Goal: Task Accomplishment & Management: Complete application form

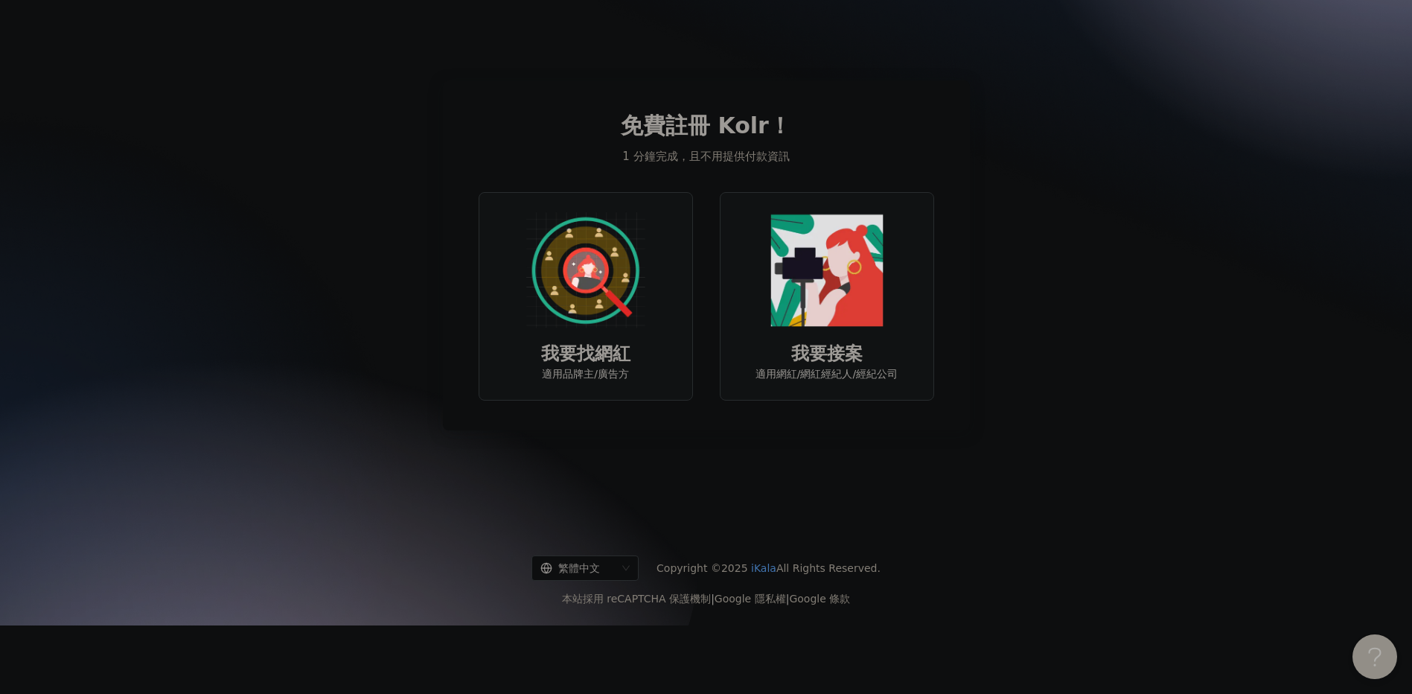
scroll to position [86, 0]
click at [583, 258] on img at bounding box center [585, 270] width 119 height 119
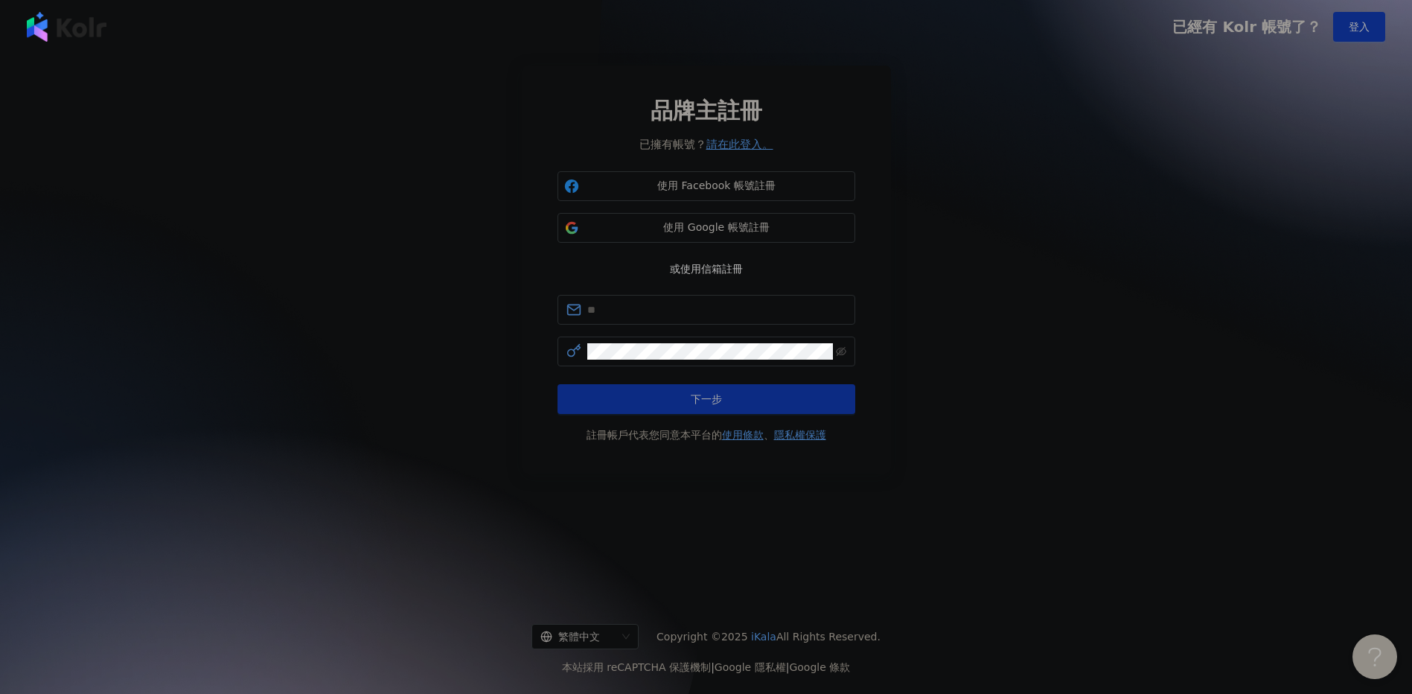
click at [626, 295] on div "品牌主註冊 已擁有帳號？ 請在此登入。 使用 Facebook 帳號註冊 使用 Google 帳號註冊 或使用信箱註冊 下一步 註冊帳戶代表您同意本平台的 使…" at bounding box center [707, 269] width 298 height 348
click at [629, 316] on input "text" at bounding box center [716, 309] width 259 height 16
type input "**********"
click at [841, 357] on icon "eye-invisible" at bounding box center [841, 351] width 10 height 10
click at [841, 357] on icon "eye" at bounding box center [841, 351] width 10 height 10
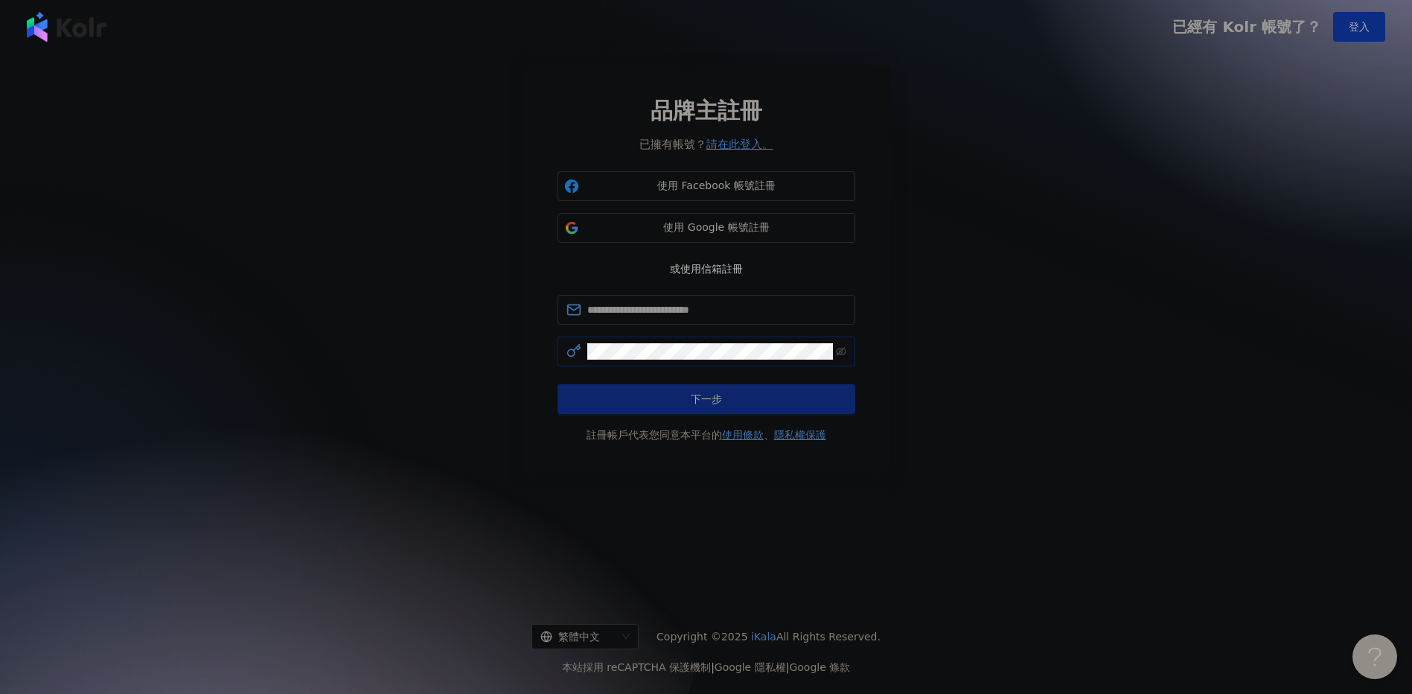
click at [763, 399] on button "下一步" at bounding box center [707, 399] width 298 height 30
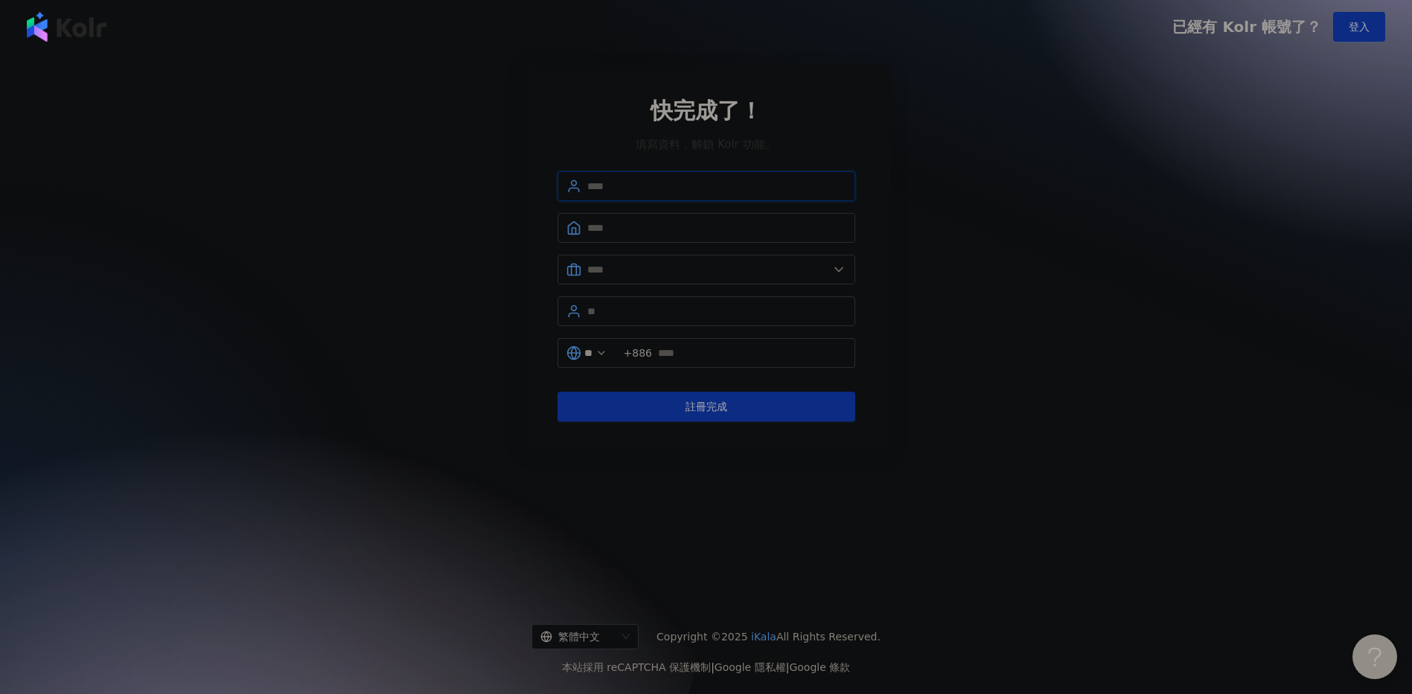
click at [720, 182] on input "text" at bounding box center [716, 186] width 259 height 16
type input "********"
click at [803, 226] on input "text" at bounding box center [716, 228] width 259 height 16
type input "********"
click at [602, 281] on span at bounding box center [707, 270] width 298 height 30
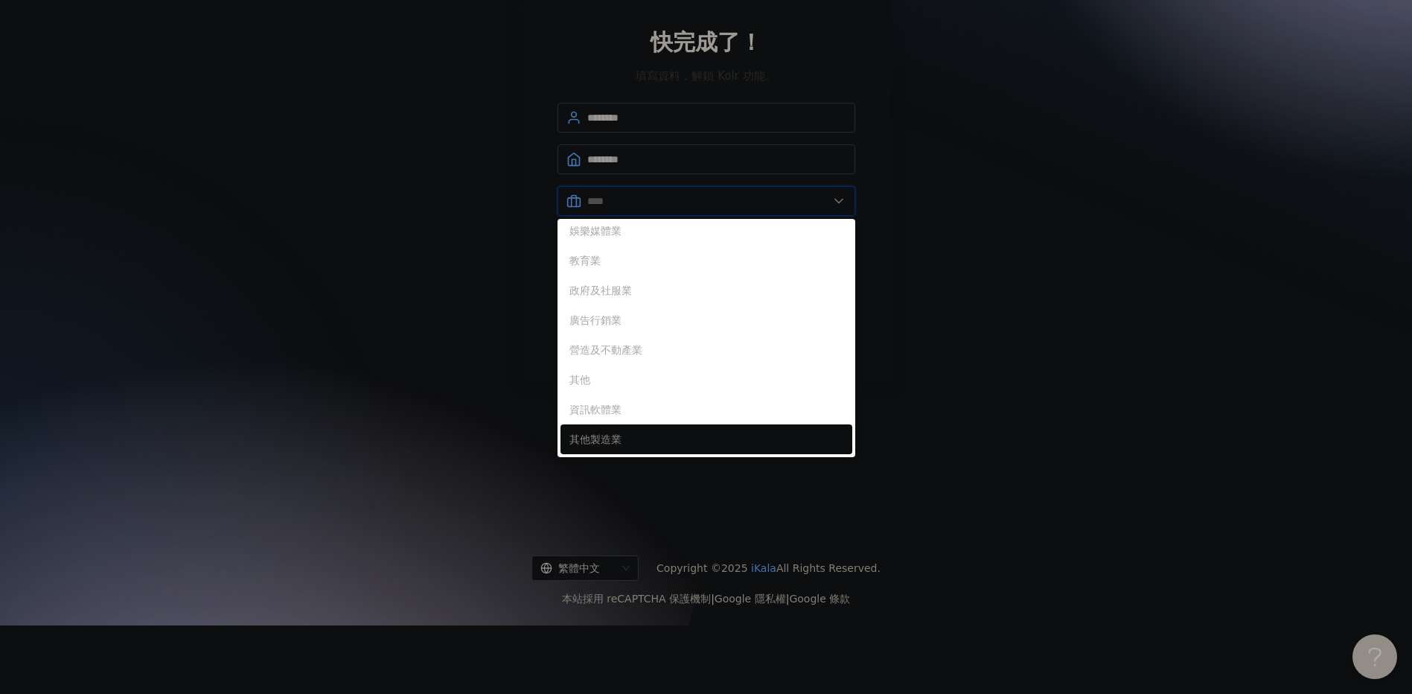
scroll to position [86, 0]
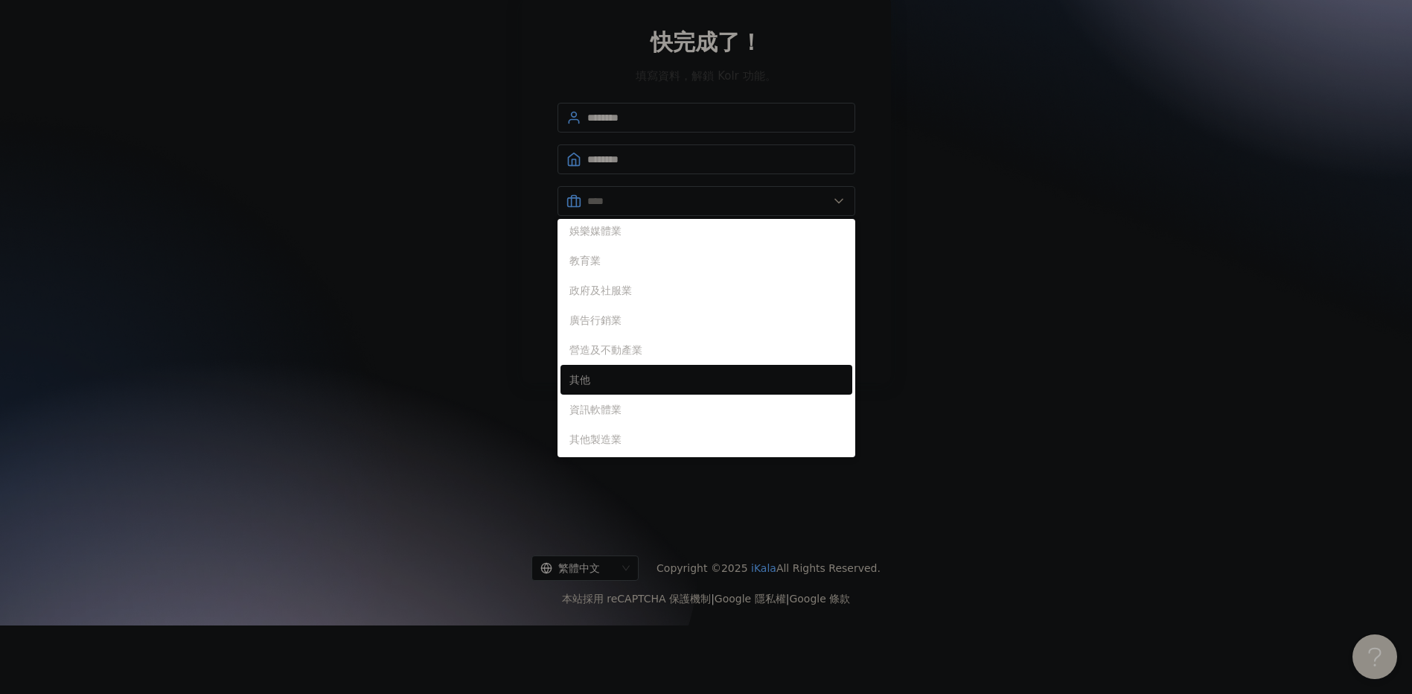
click at [581, 371] on span "其他" at bounding box center [706, 379] width 274 height 16
type input "**"
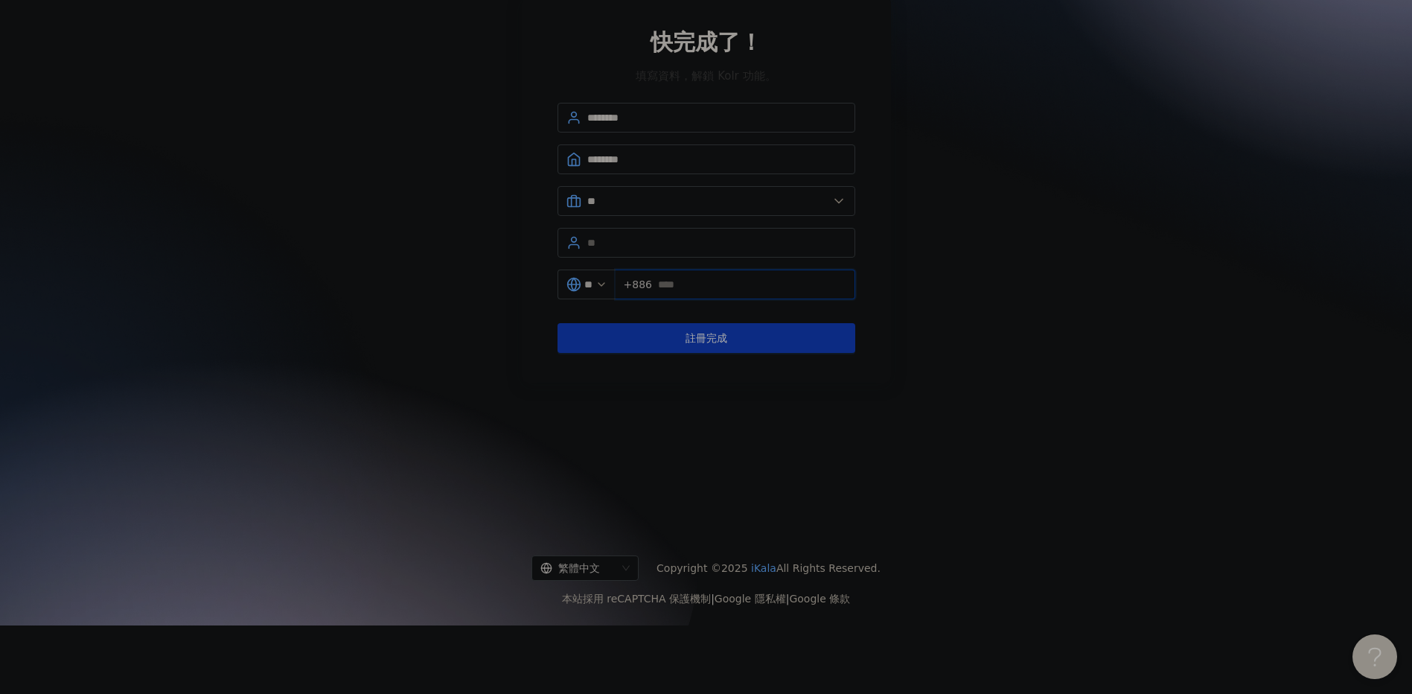
click at [680, 276] on input "text" at bounding box center [752, 284] width 188 height 16
type input "**********"
click at [768, 323] on button "註冊完成" at bounding box center [707, 338] width 298 height 30
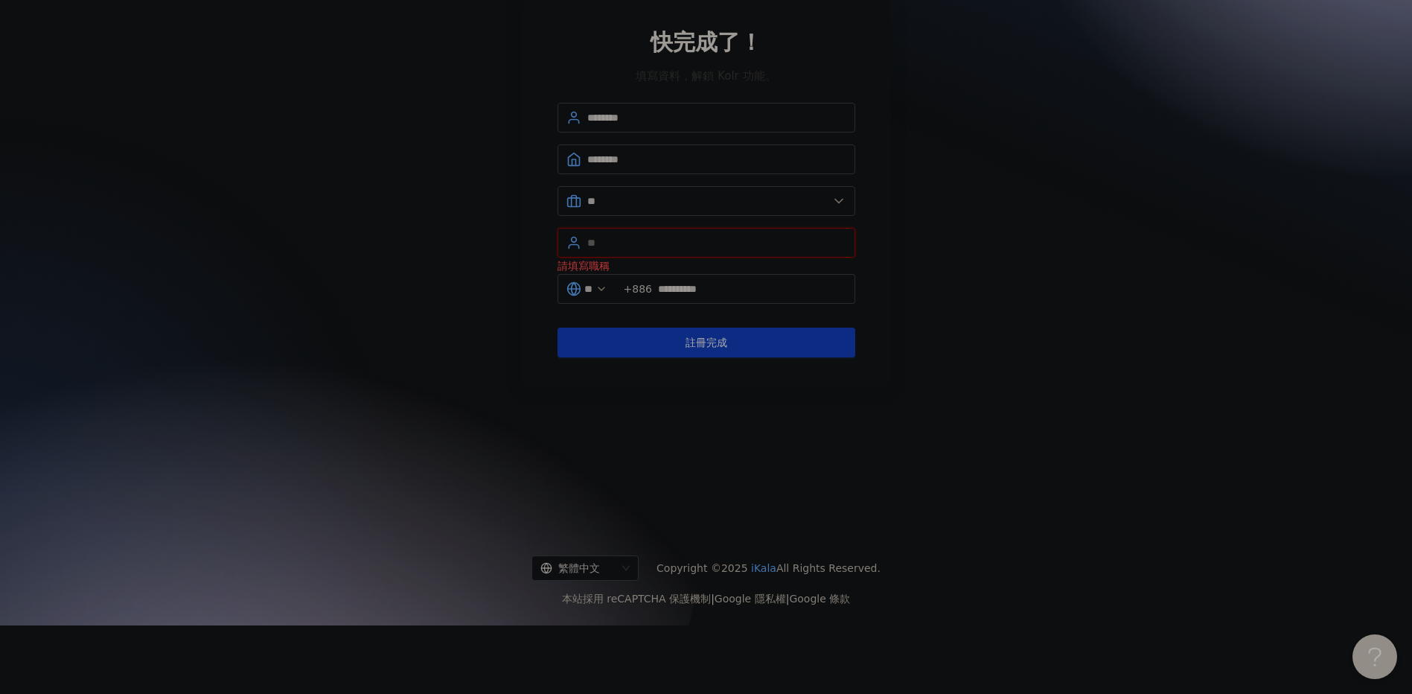
click at [732, 234] on input "text" at bounding box center [716, 242] width 259 height 16
type input "*"
type input "****"
click at [749, 335] on button "註冊完成" at bounding box center [707, 343] width 298 height 30
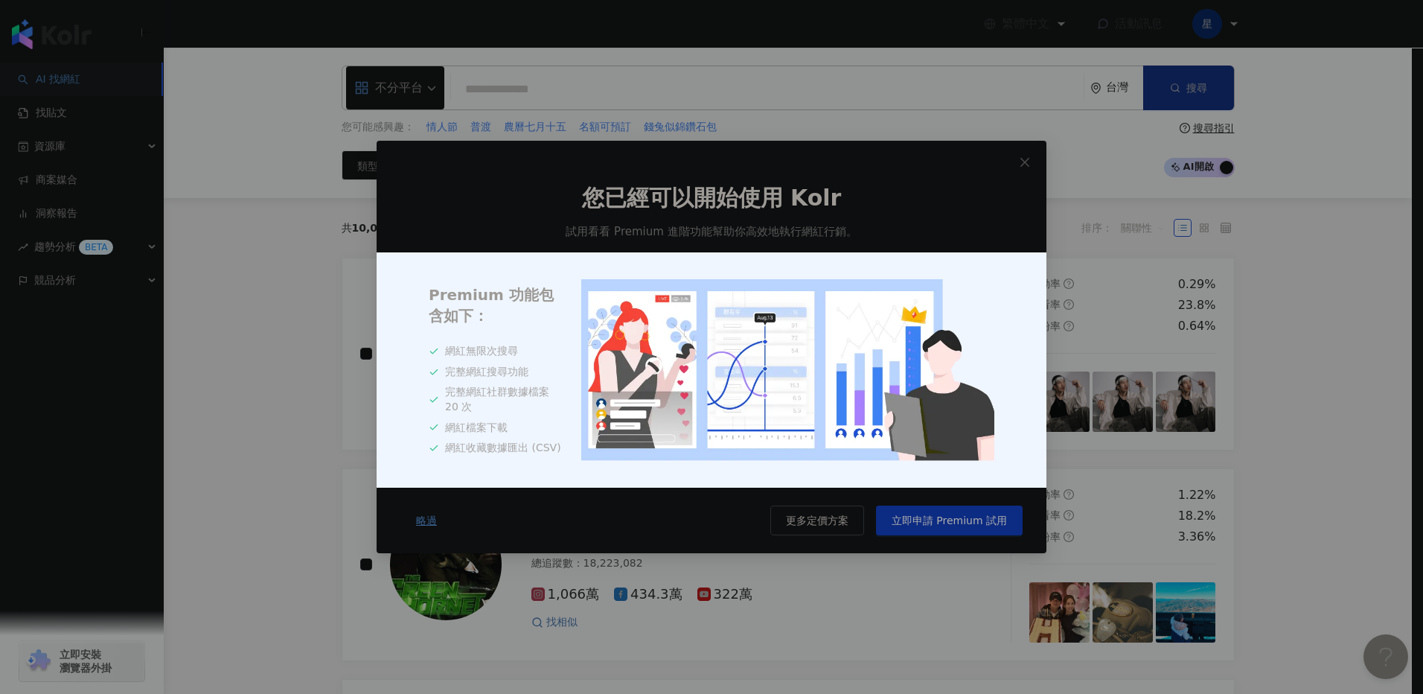
click at [424, 526] on span "略過" at bounding box center [426, 520] width 21 height 12
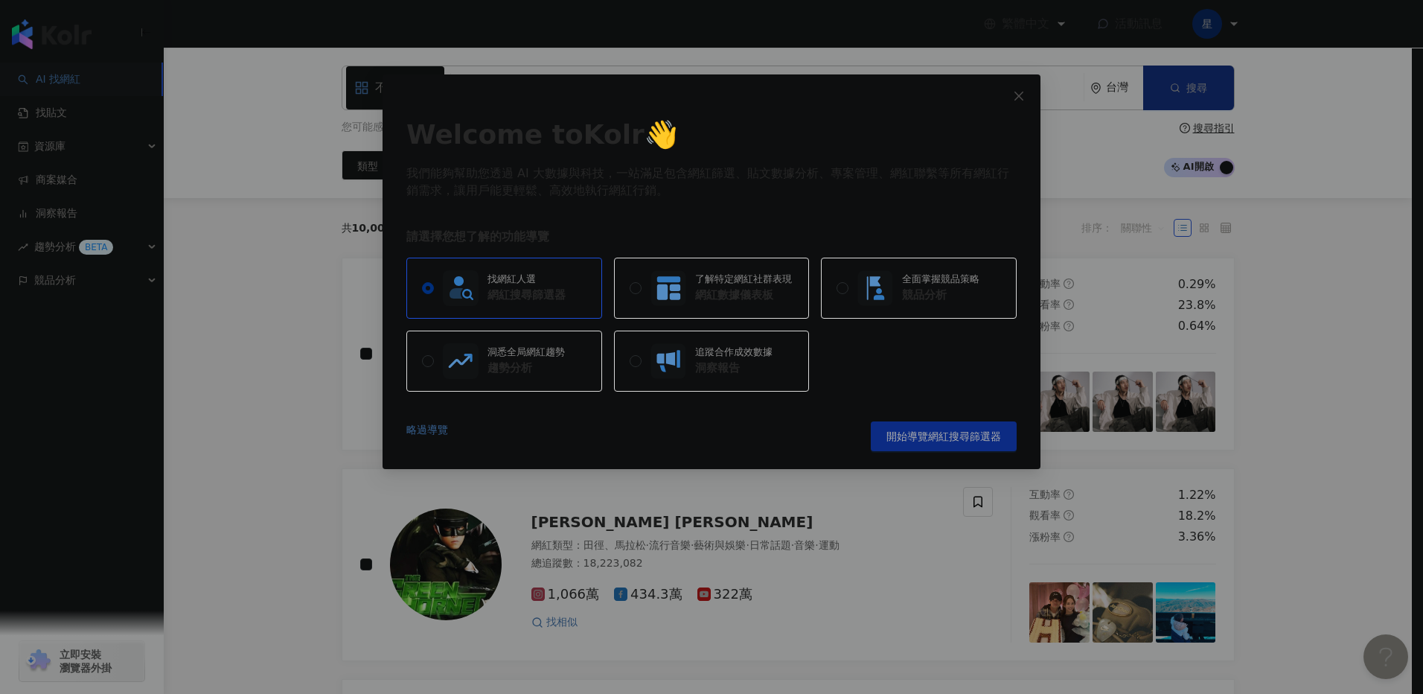
click at [418, 430] on link "略過導覽" at bounding box center [427, 436] width 42 height 30
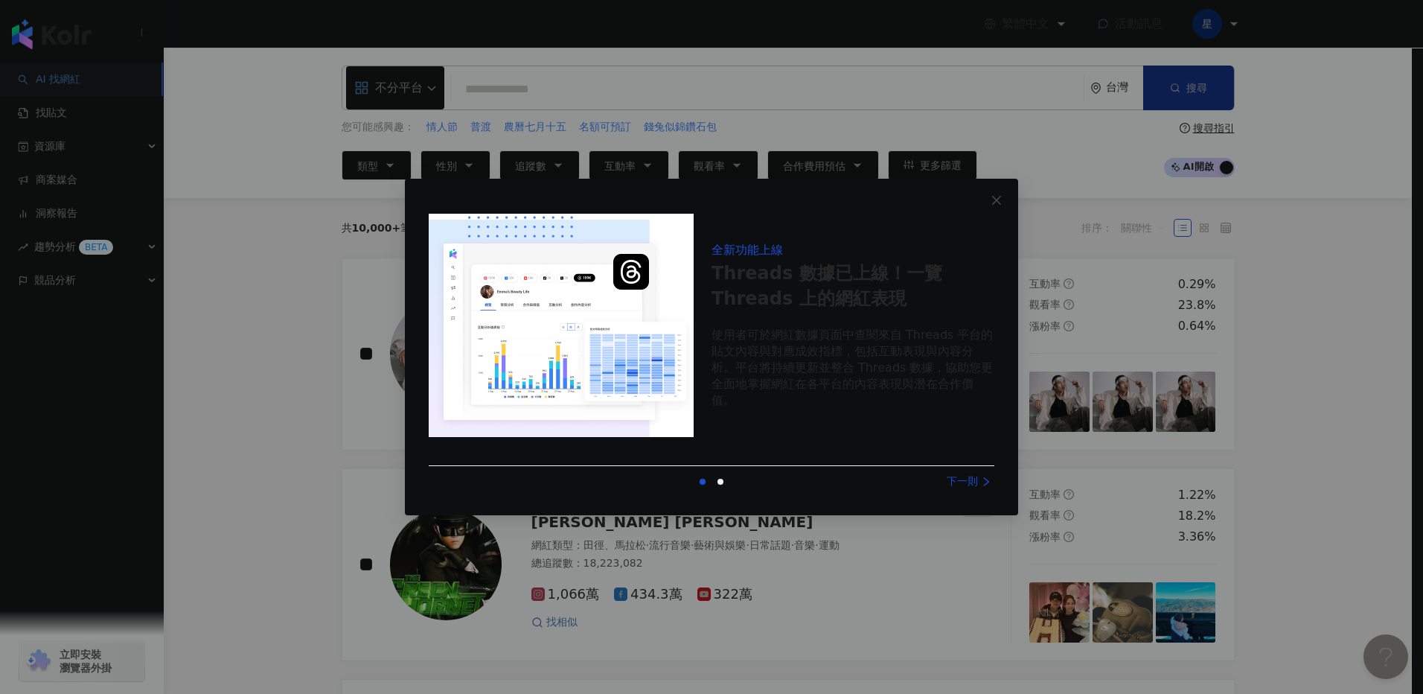
click at [1309, 269] on div "全新功能上線 Threads 數據已上線！一覽 Threads 上的網紅表現 使用者可於網紅數據頁面中查閱來自 Threads 平台的貼文內容與對應成效指標，…" at bounding box center [711, 347] width 1423 height 694
click at [963, 478] on div "下一則" at bounding box center [939, 481] width 112 height 16
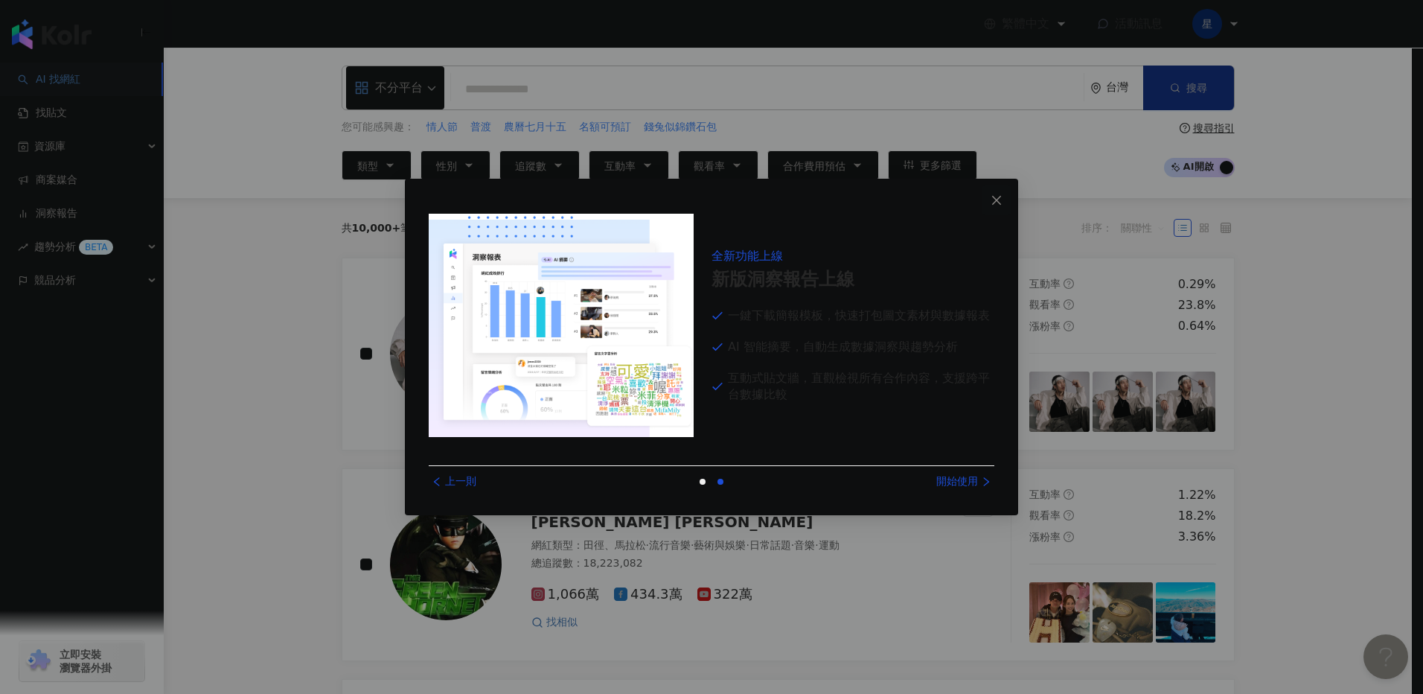
click at [995, 197] on icon "close" at bounding box center [997, 200] width 12 height 12
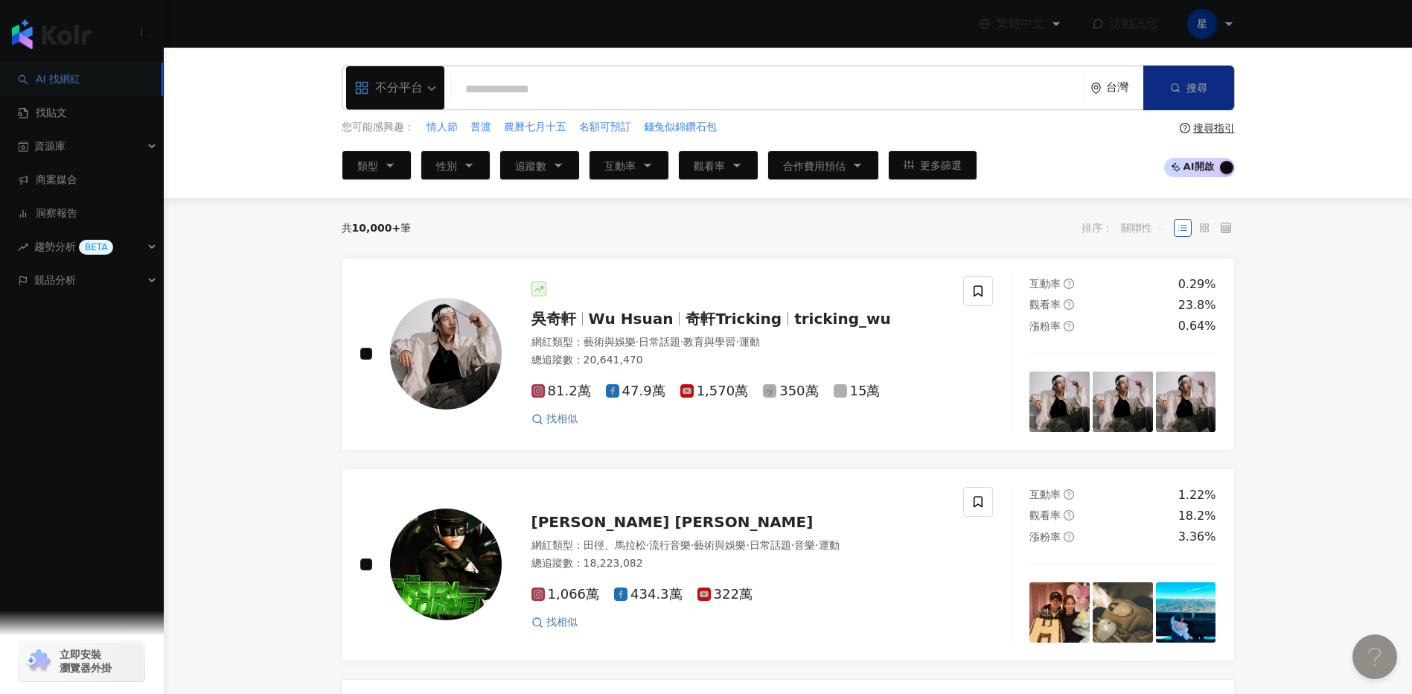
click at [1234, 31] on div "星" at bounding box center [1211, 24] width 48 height 30
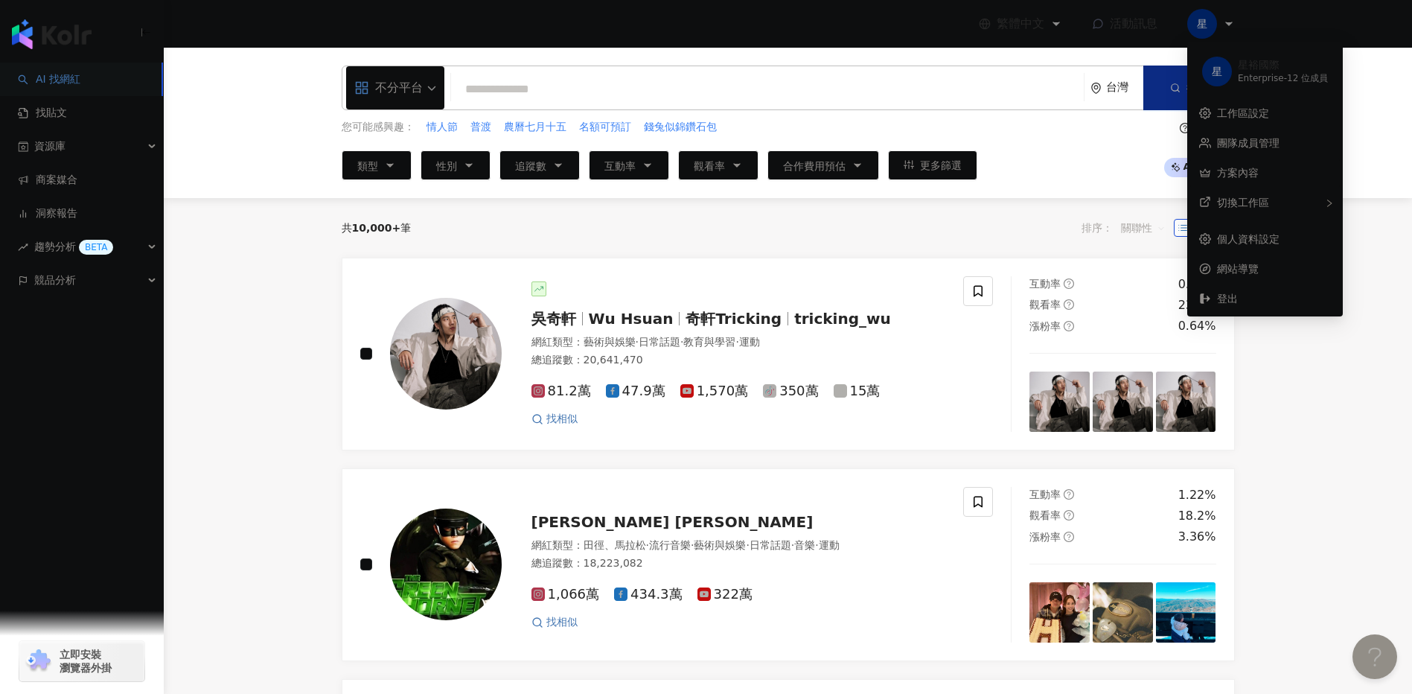
click at [1248, 176] on link "方案內容" at bounding box center [1238, 173] width 42 height 12
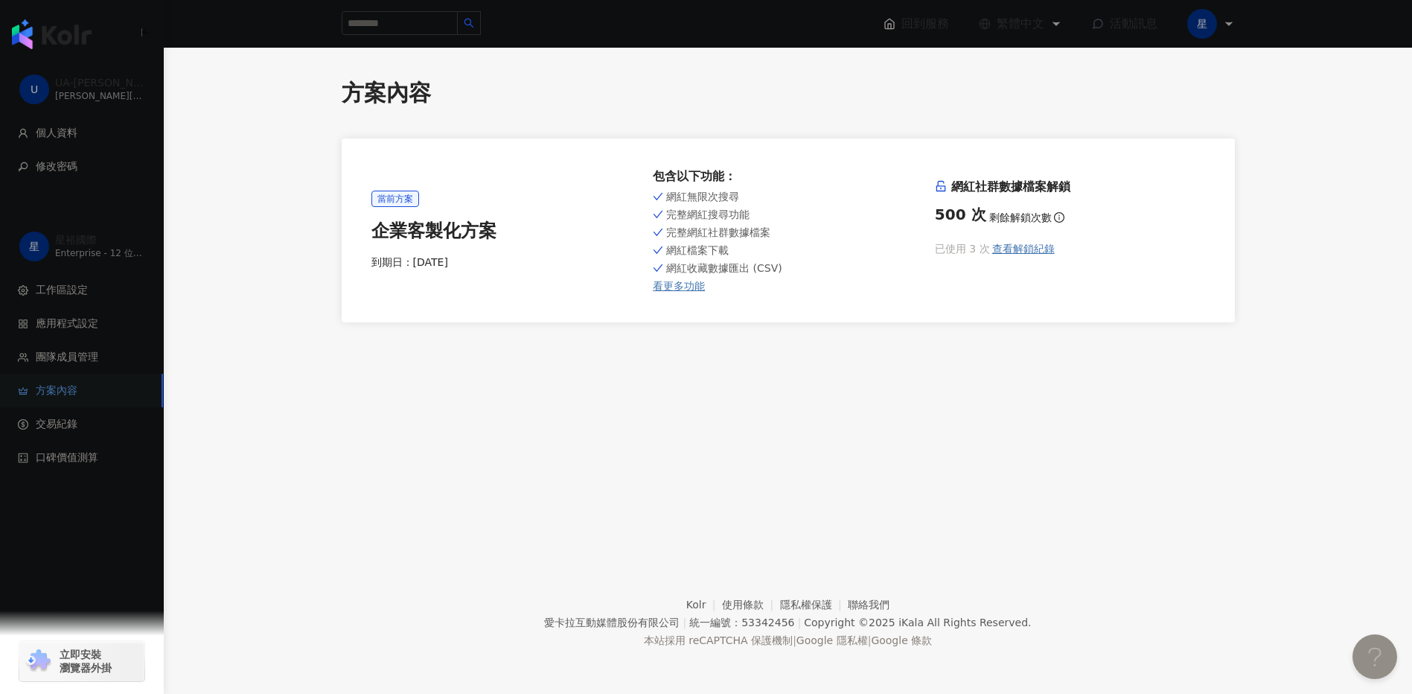
click at [1309, 253] on main "方案內容 當前方案 企業客製化方案 到期日： [DATE] 包含以下功能 ： 網紅無限次搜尋 完整網紅搜尋功能 完整網紅社群數據檔案 網紅檔案下載 網紅收藏數…" at bounding box center [788, 199] width 1248 height 245
click at [1013, 252] on span "查看解鎖紀錄" at bounding box center [1023, 249] width 63 height 12
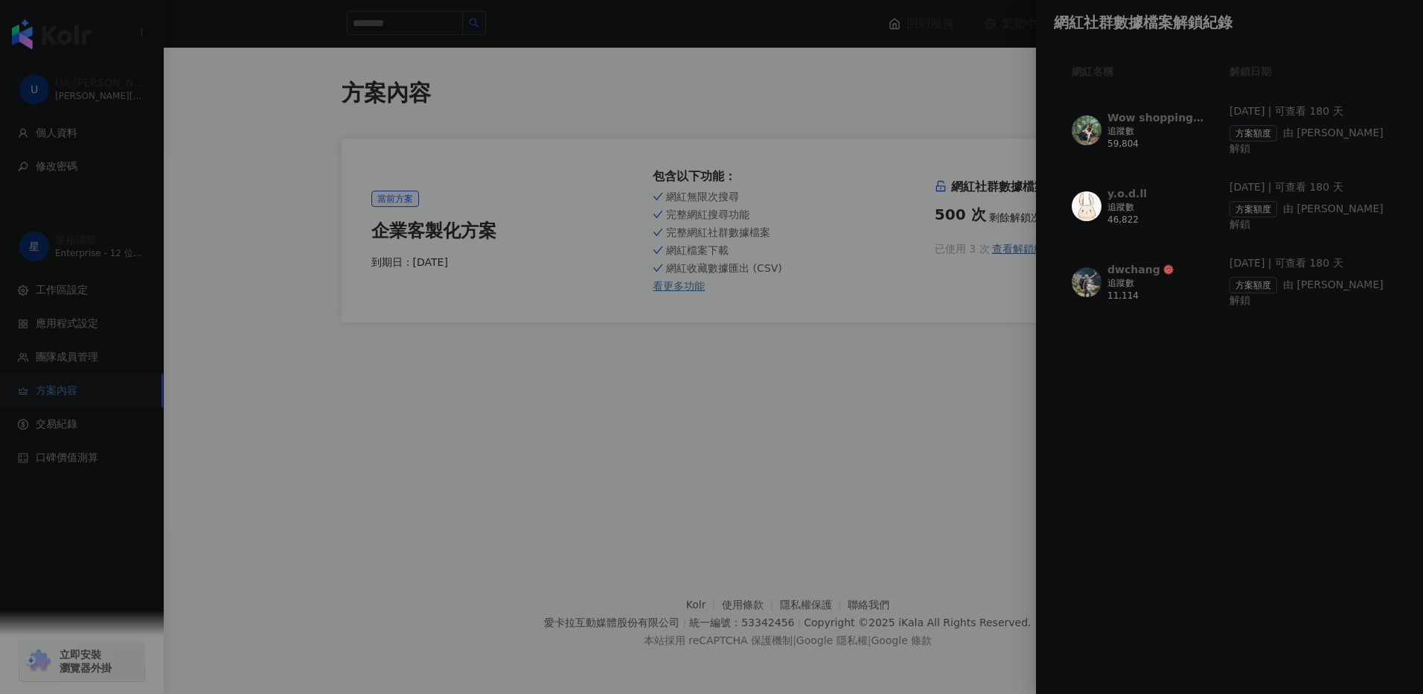
click at [1016, 380] on div at bounding box center [711, 347] width 1423 height 694
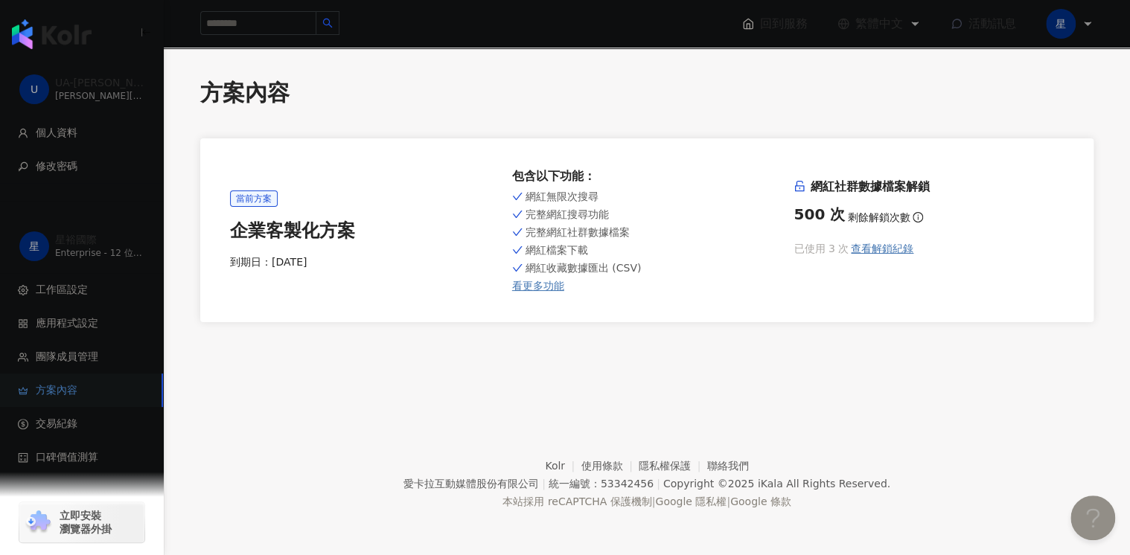
click at [31, 35] on img "button" at bounding box center [52, 34] width 80 height 30
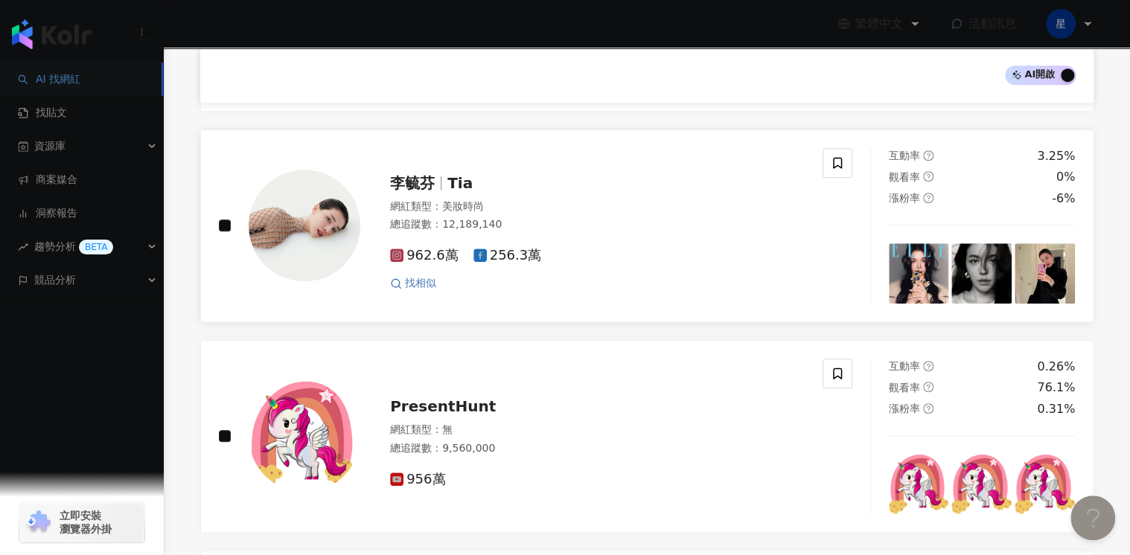
scroll to position [715, 0]
